Goal: Task Accomplishment & Management: Use online tool/utility

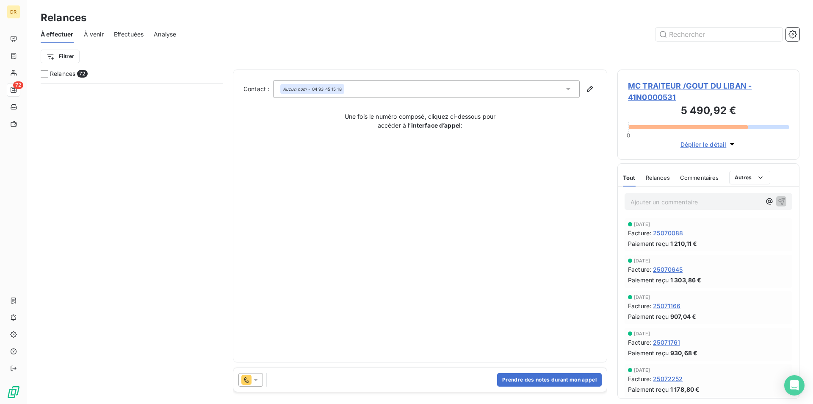
scroll to position [314, 176]
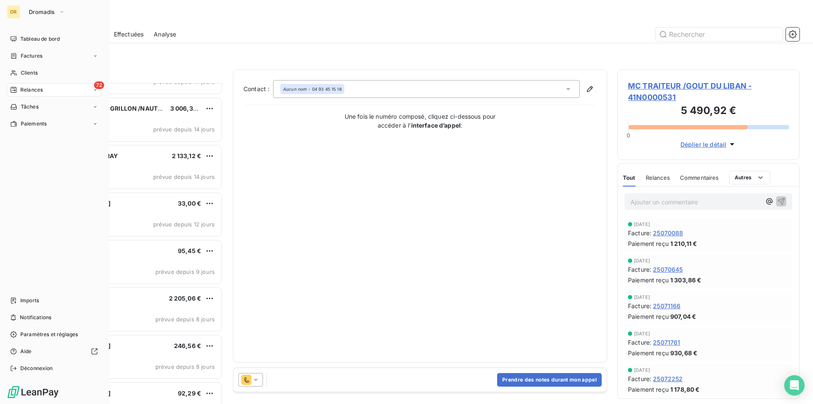
click at [18, 13] on div "DR" at bounding box center [14, 12] width 14 height 14
click at [53, 17] on button "Dromadis" at bounding box center [47, 12] width 47 height 14
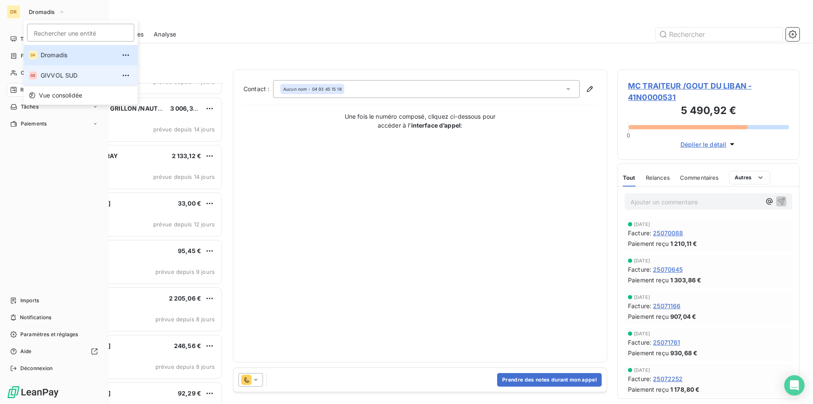
click at [50, 75] on span "GIVVOL SUD" at bounding box center [78, 75] width 75 height 8
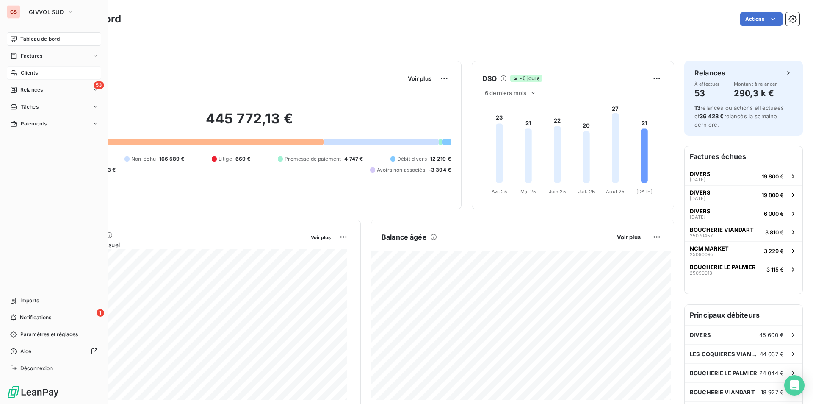
click at [43, 69] on div "Clients" at bounding box center [54, 73] width 94 height 14
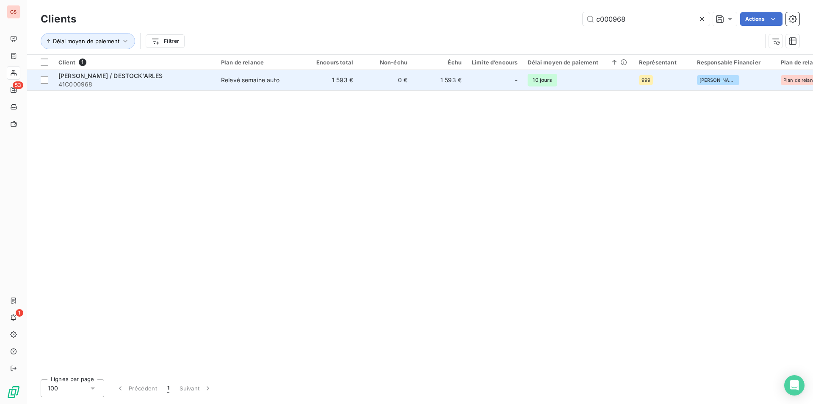
type input "c000968"
click at [152, 78] on div "[PERSON_NAME] / DESTOCK'ARLES" at bounding box center [134, 76] width 152 height 8
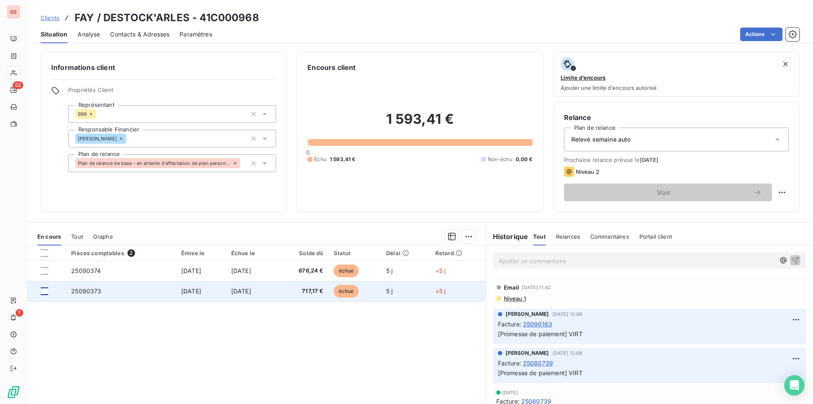
click at [43, 291] on div at bounding box center [45, 291] width 8 height 8
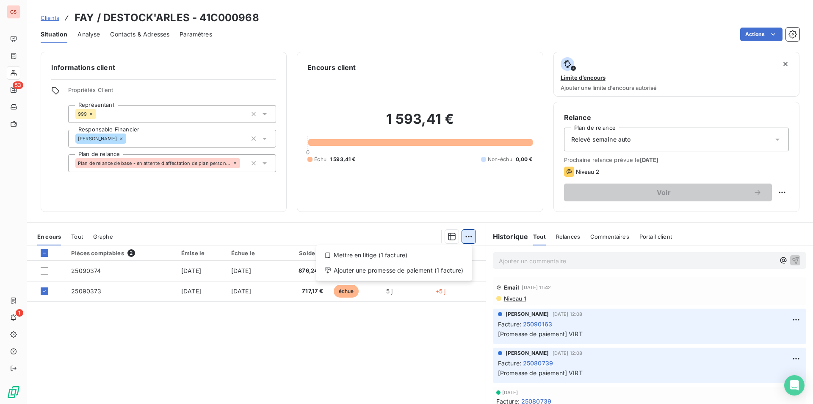
click at [469, 236] on html "GS 53 1 Clients [PERSON_NAME] / DESTOCK'ARLES - 41C000968 Situation Analyse Con…" at bounding box center [406, 202] width 813 height 404
click at [422, 272] on div "Ajouter une promesse de paiement (1 facture)" at bounding box center [393, 270] width 149 height 14
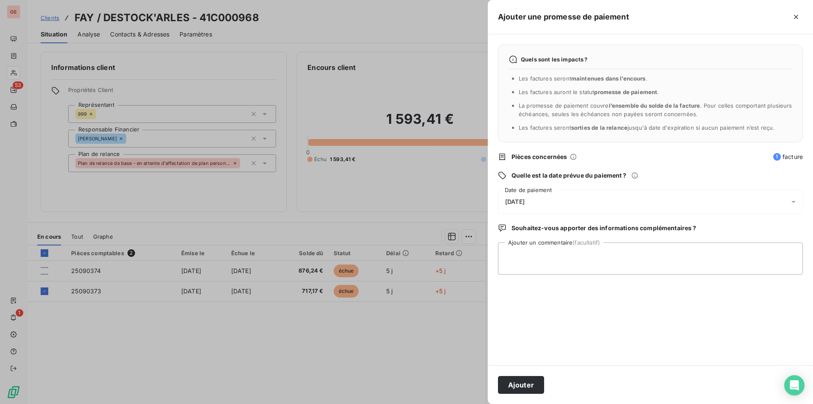
click at [562, 199] on div "[DATE]" at bounding box center [650, 202] width 305 height 24
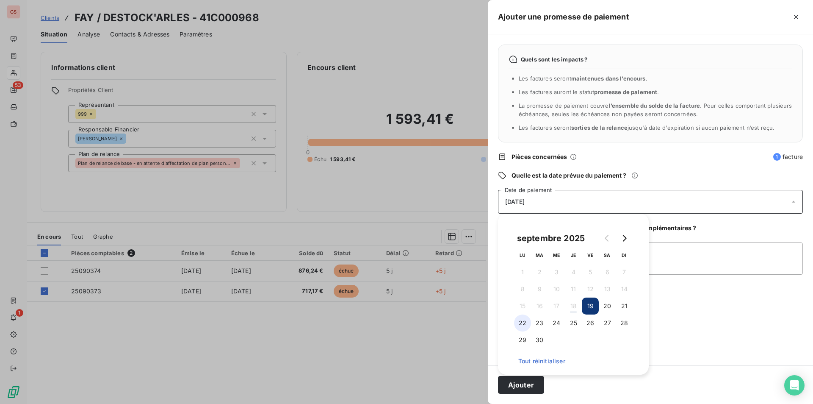
drag, startPoint x: 517, startPoint y: 320, endPoint x: 531, endPoint y: 313, distance: 14.6
click at [517, 320] on button "22" at bounding box center [522, 322] width 17 height 17
click at [678, 265] on textarea "Ajouter un commentaire (facultatif)" at bounding box center [650, 258] width 305 height 32
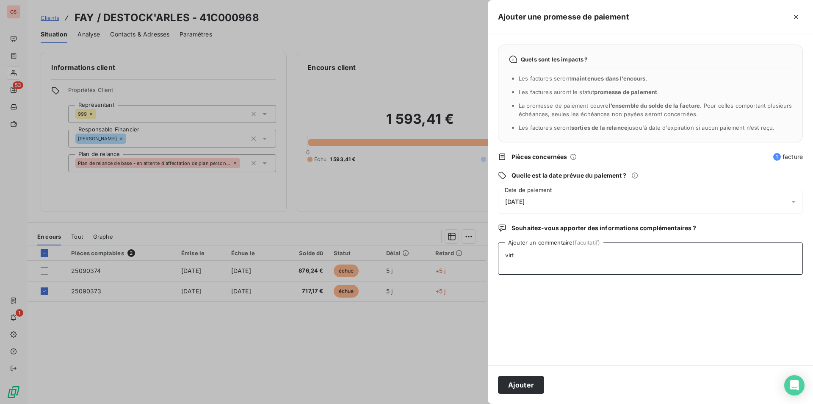
type textarea "virt"
click at [527, 368] on div "Ajouter" at bounding box center [650, 384] width 325 height 39
click at [526, 376] on button "Ajouter" at bounding box center [521, 385] width 46 height 18
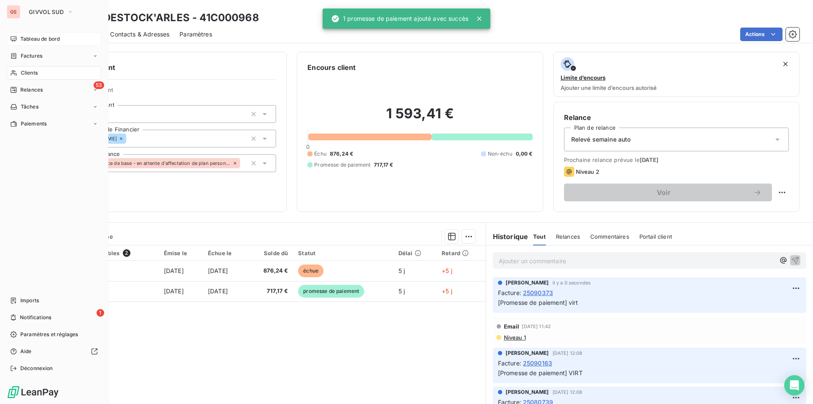
click at [23, 39] on span "Tableau de bord" at bounding box center [39, 39] width 39 height 8
